Goal: Task Accomplishment & Management: Manage account settings

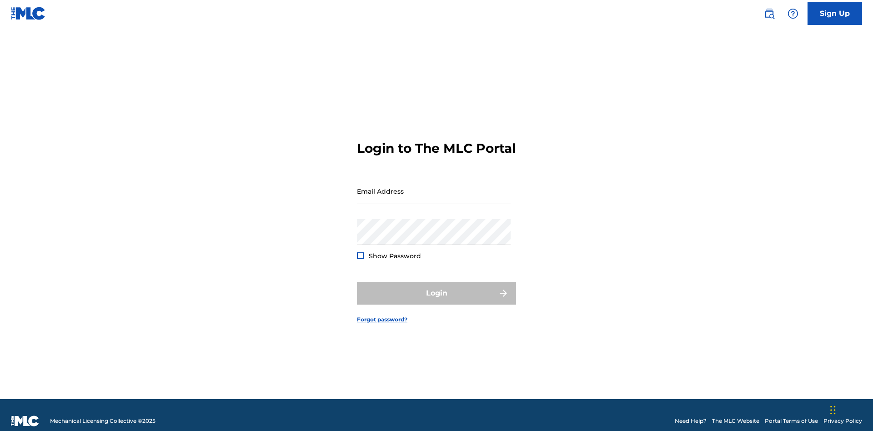
scroll to position [12, 0]
click at [434, 187] on input "Email Address" at bounding box center [434, 191] width 154 height 26
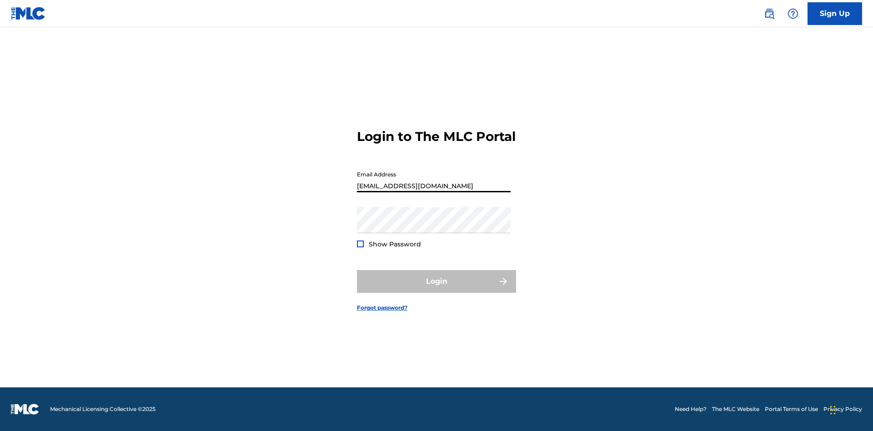
type input "[EMAIL_ADDRESS][DOMAIN_NAME]"
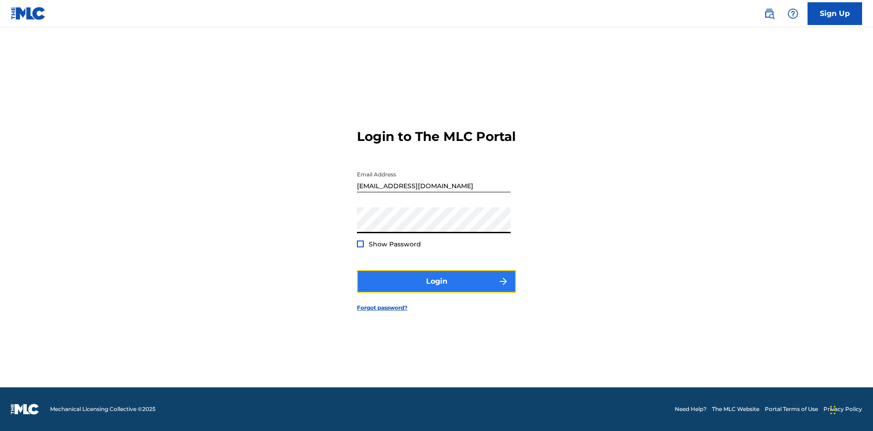
click at [437, 289] on button "Login" at bounding box center [436, 281] width 159 height 23
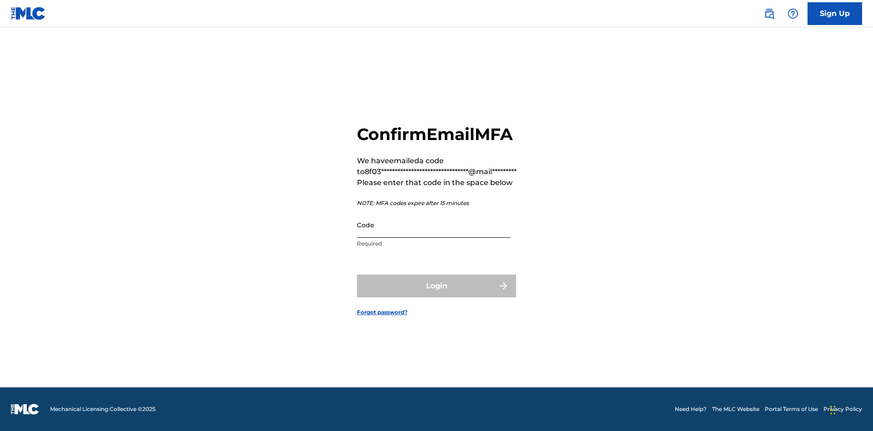
click at [434, 225] on input "Code" at bounding box center [434, 225] width 154 height 26
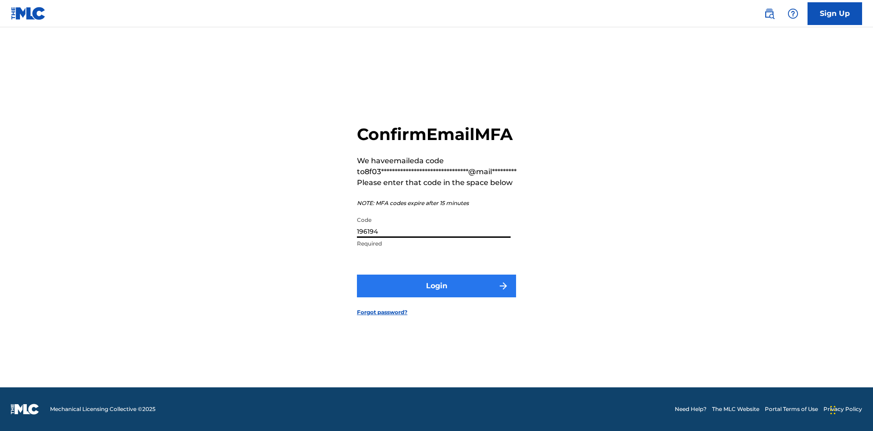
type input "196194"
click at [437, 286] on button "Login" at bounding box center [436, 286] width 159 height 23
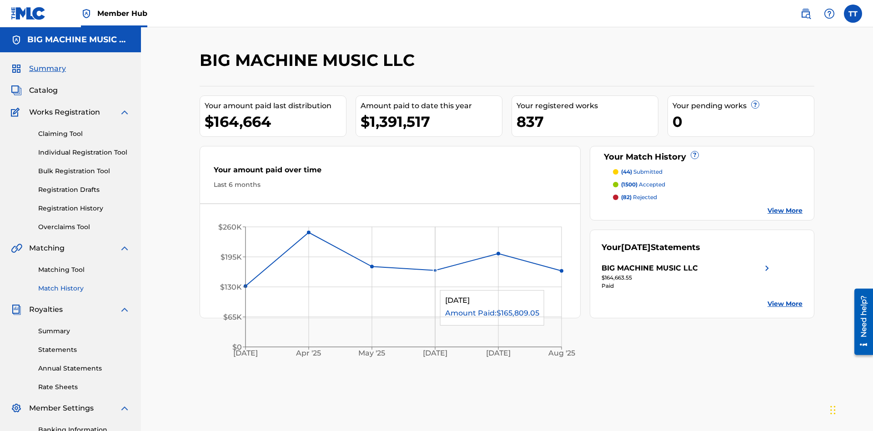
click at [84, 284] on link "Match History" at bounding box center [84, 289] width 92 height 10
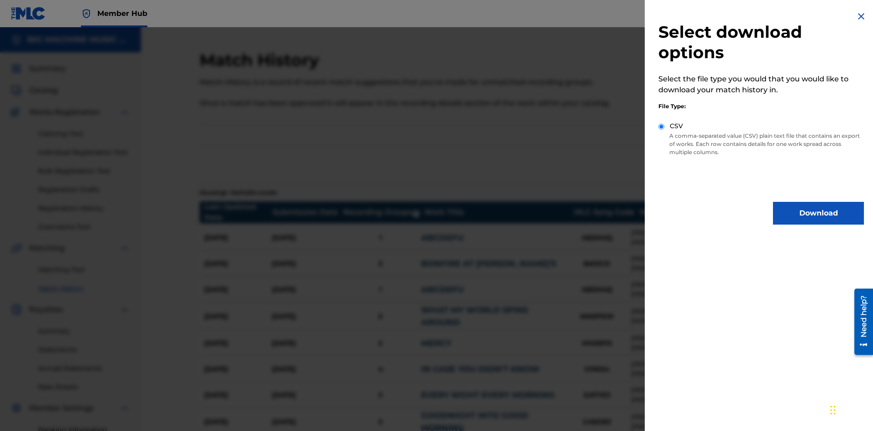
scroll to position [146, 0]
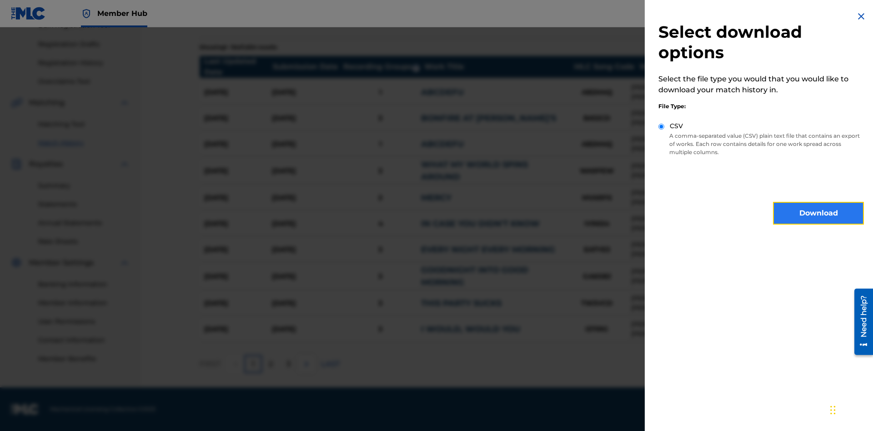
click at [819, 213] on button "Download" at bounding box center [818, 213] width 91 height 23
